Goal: Task Accomplishment & Management: Manage account settings

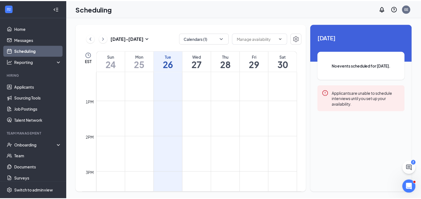
scroll to position [413, 0]
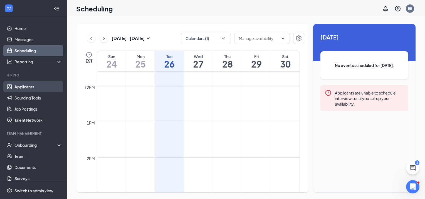
click at [31, 88] on link "Applicants" at bounding box center [38, 86] width 48 height 11
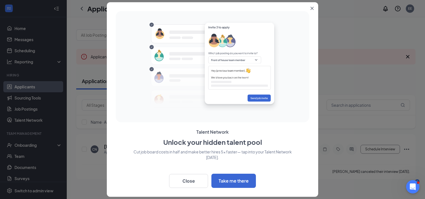
click at [313, 6] on button "Close" at bounding box center [313, 7] width 10 height 10
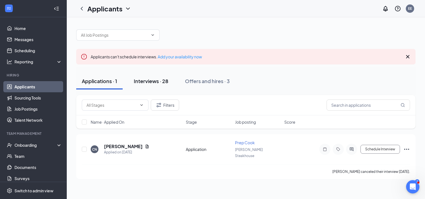
click at [155, 78] on div "Interviews · 28" at bounding box center [151, 81] width 35 height 7
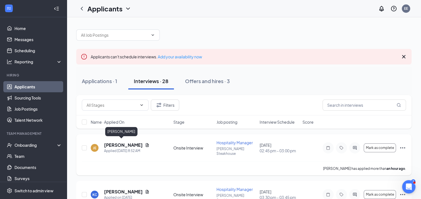
click at [121, 144] on h5 "[PERSON_NAME]" at bounding box center [123, 145] width 39 height 6
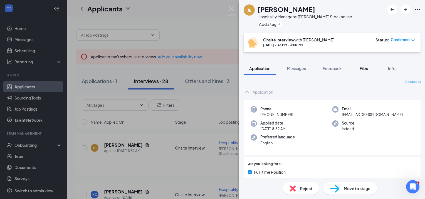
click at [368, 67] on span "Files" at bounding box center [364, 68] width 8 height 5
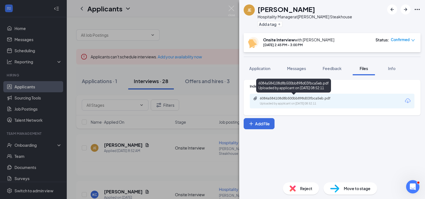
click at [327, 100] on div "6084a584108d8b500bb898d03fbca5eb.pdf" at bounding box center [299, 98] width 78 height 4
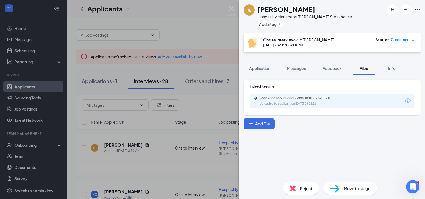
click at [210, 24] on div "JE [PERSON_NAME] Hospitality Manager at [PERSON_NAME] Steakhouse Add a tag Onsi…" at bounding box center [212, 99] width 425 height 199
